Goal: Check status: Check status

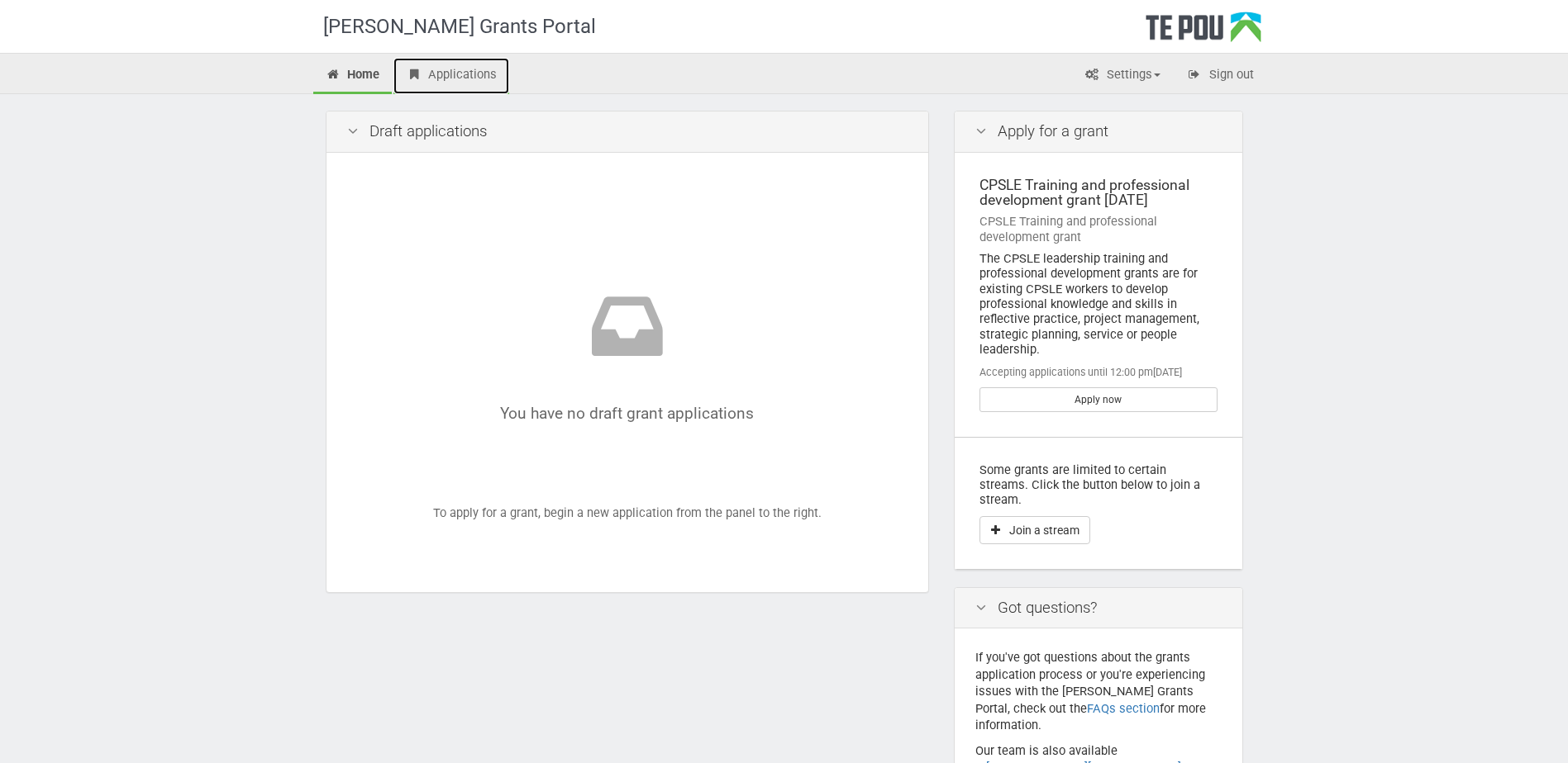
click at [465, 79] on link "Applications" at bounding box center [451, 75] width 116 height 36
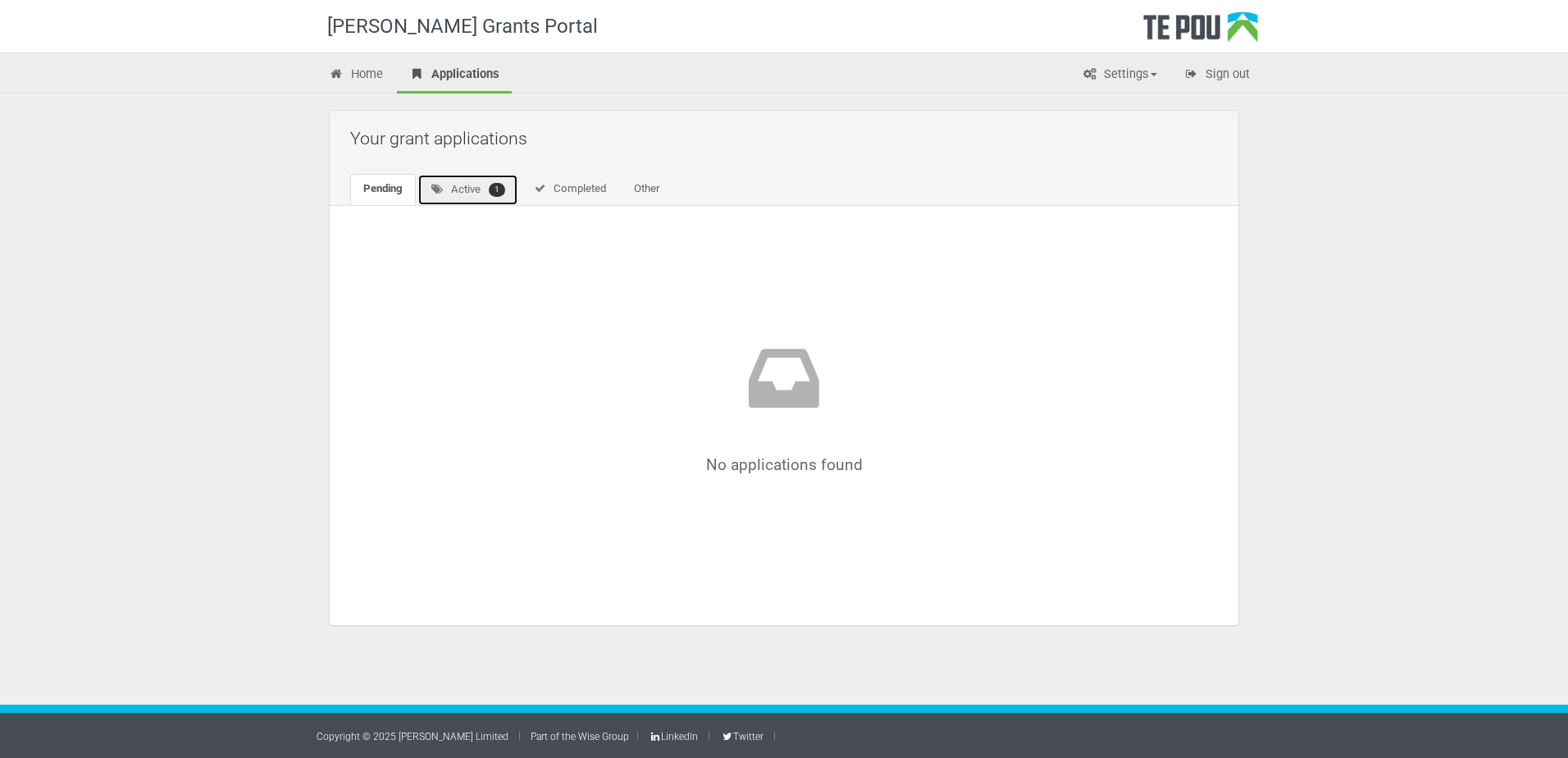
click at [462, 198] on link "Active 1" at bounding box center [467, 190] width 101 height 32
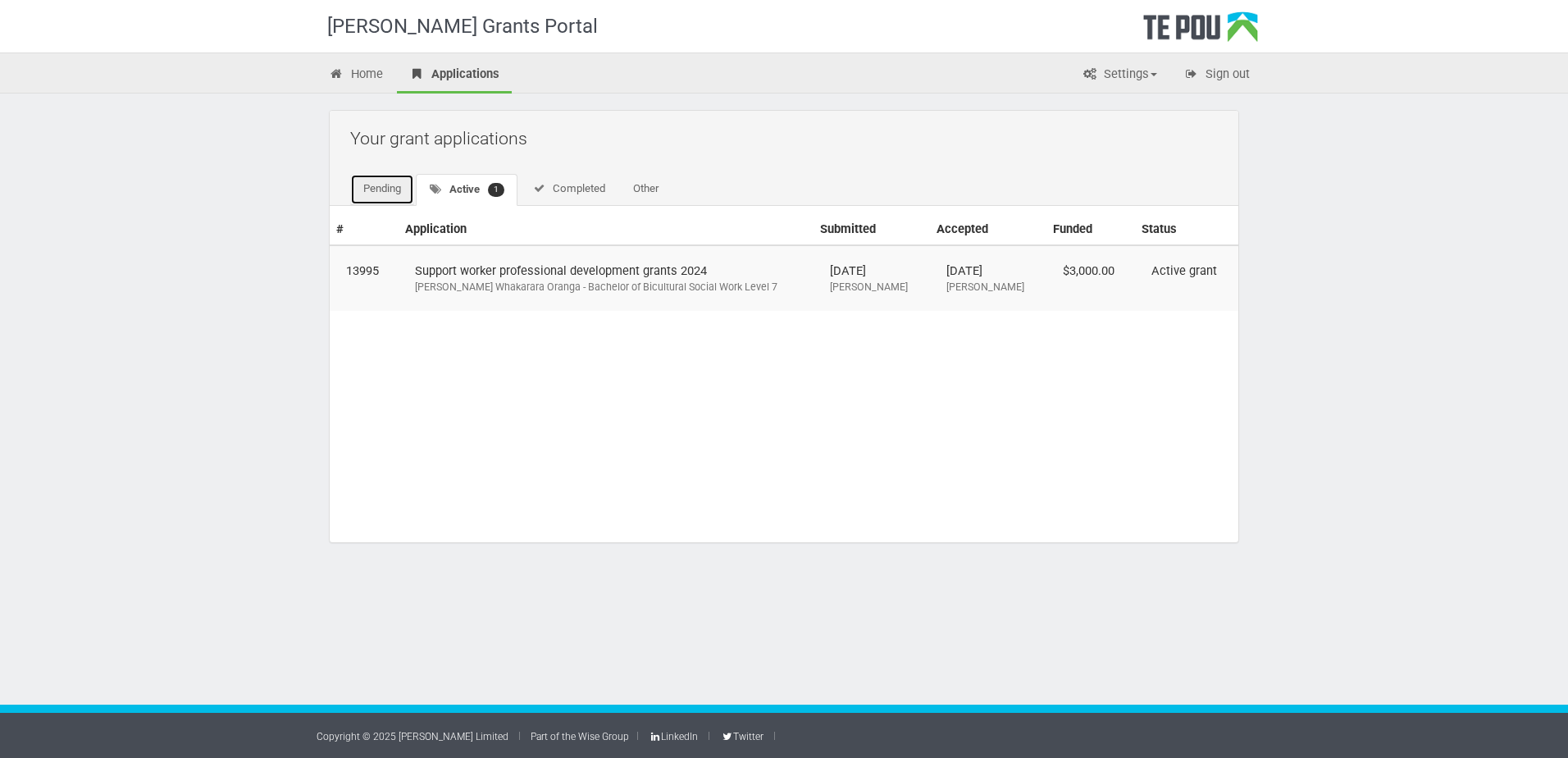
click at [385, 185] on link "Pending" at bounding box center [381, 189] width 64 height 32
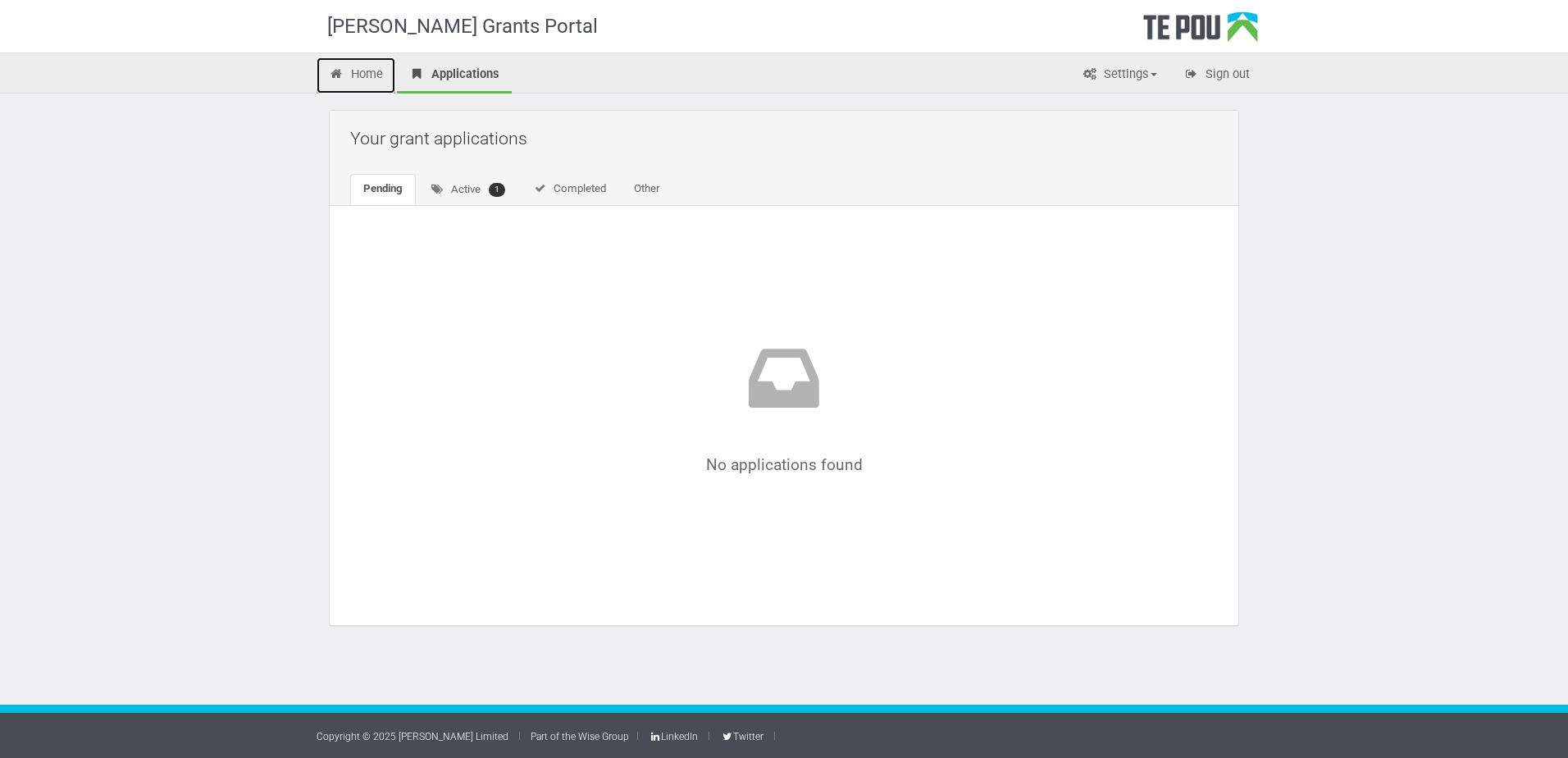
click at [363, 78] on link "Home" at bounding box center [356, 75] width 79 height 36
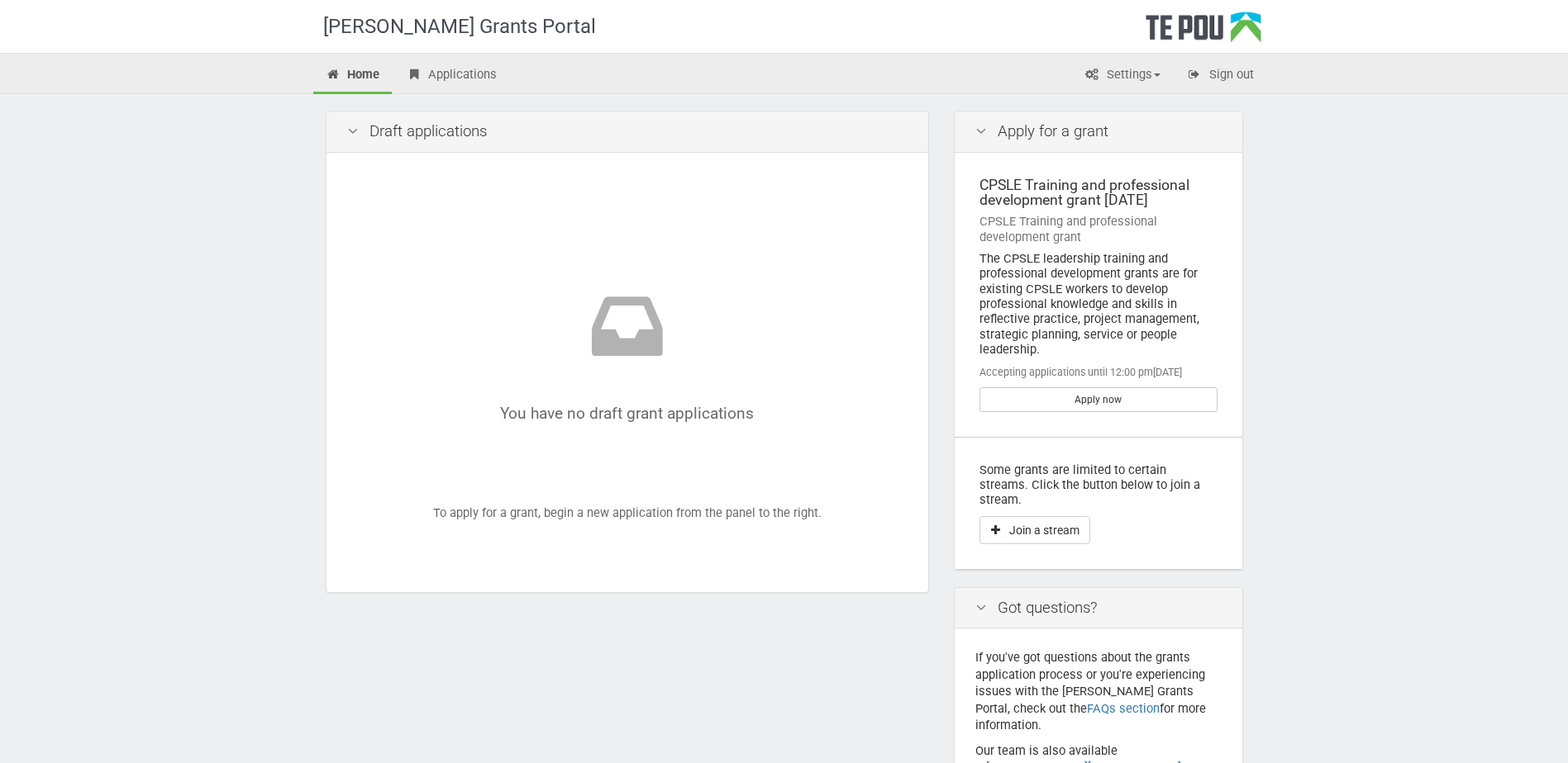
click at [1068, 281] on div "The CPSLE leadership training and professional development grants are for exist…" at bounding box center [1099, 303] width 238 height 105
drag, startPoint x: 1064, startPoint y: 286, endPoint x: 1024, endPoint y: 292, distance: 40.4
click at [1024, 292] on div "The CPSLE leadership training and professional development grants are for exist…" at bounding box center [1099, 303] width 238 height 105
copy div "CPSLE"
click at [1074, 319] on div "The CPSLE leadership training and professional development grants are for exist…" at bounding box center [1099, 303] width 238 height 105
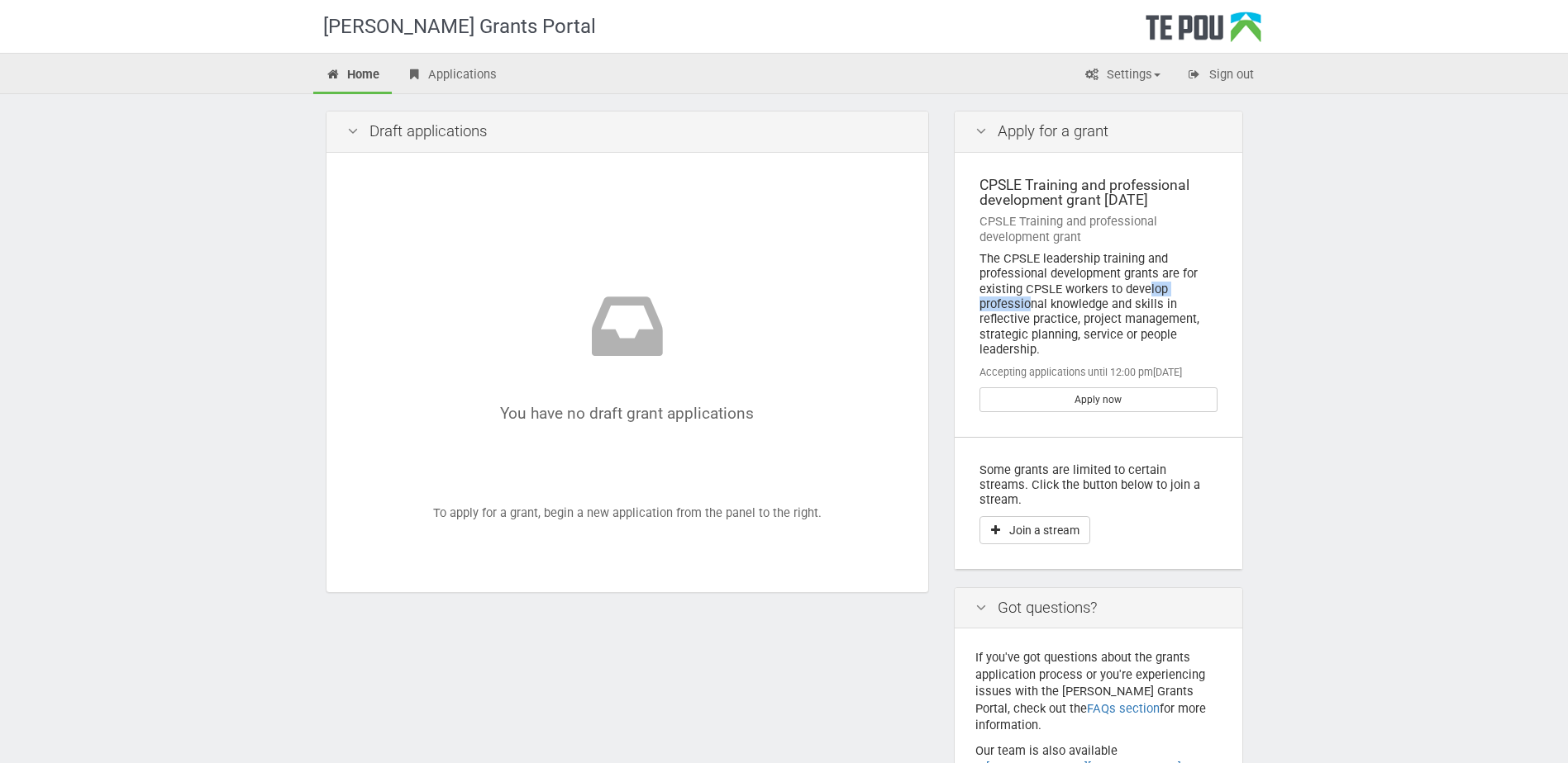
drag, startPoint x: 1023, startPoint y: 287, endPoint x: 1105, endPoint y: 291, distance: 82.1
click at [1105, 291] on div "The CPSLE leadership training and professional development grants are for exist…" at bounding box center [1099, 303] width 238 height 105
copy div "CPSLE workers"
